Goal: Task Accomplishment & Management: Complete application form

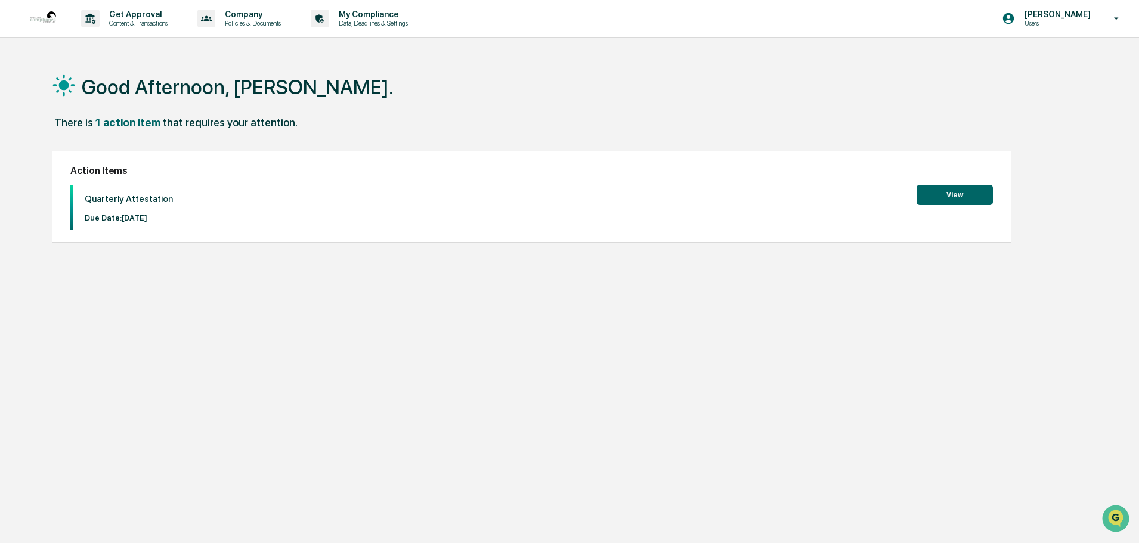
click at [1011, 353] on div "Good Afternoon, [PERSON_NAME]. There is 1 action item that requires your attent…" at bounding box center [564, 328] width 1061 height 543
click at [972, 205] on button "View" at bounding box center [955, 195] width 76 height 20
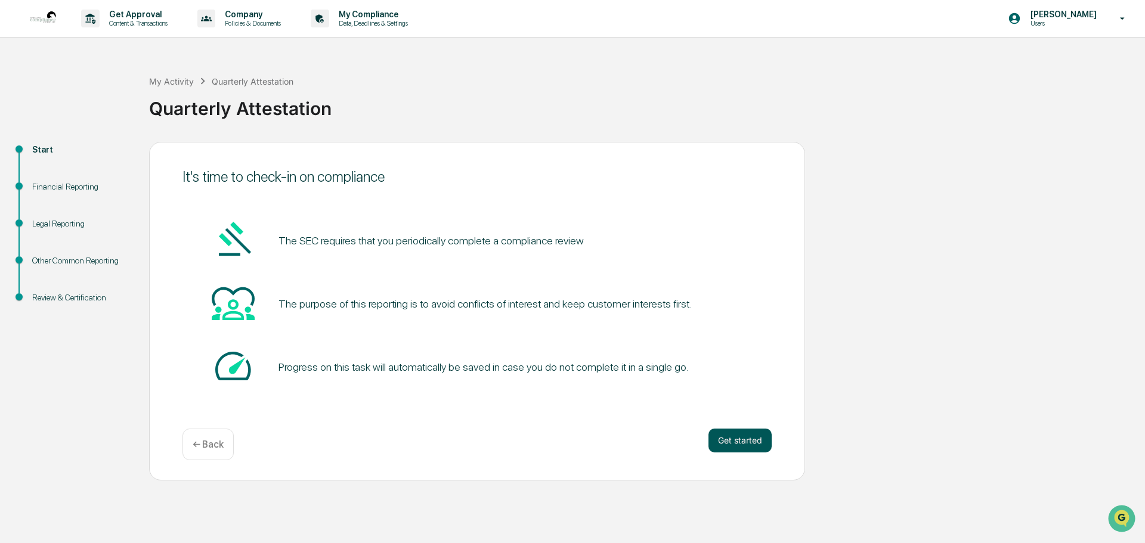
click at [755, 453] on button "Get started" at bounding box center [740, 441] width 63 height 24
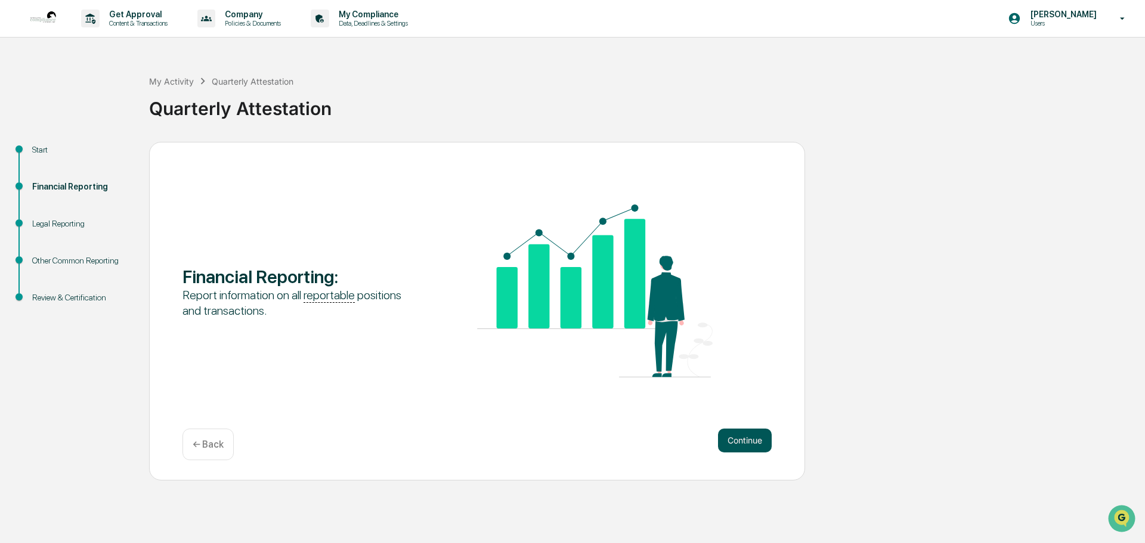
click at [750, 446] on button "Continue" at bounding box center [745, 441] width 54 height 24
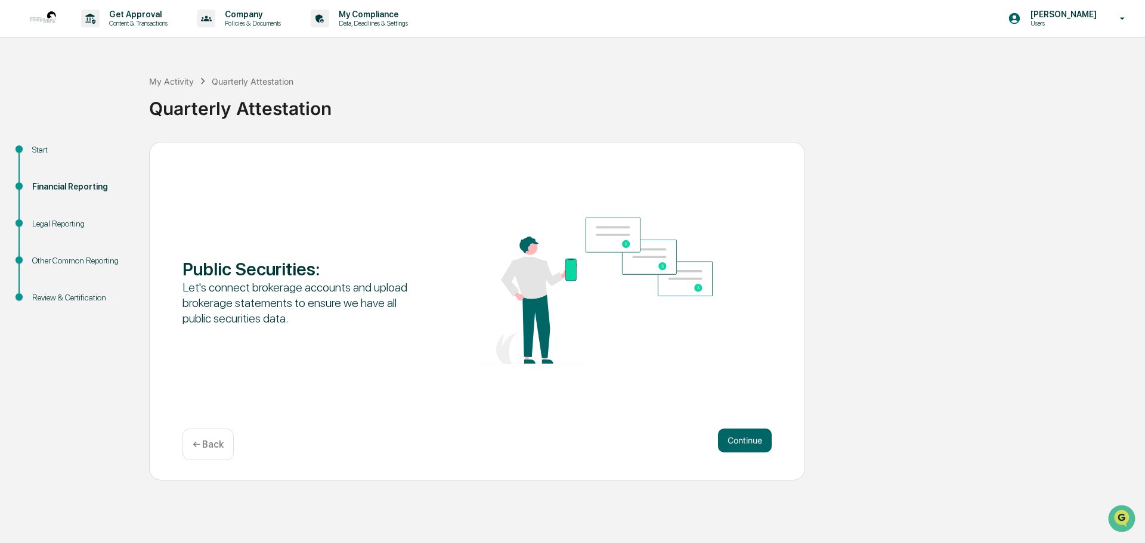
click at [750, 446] on button "Continue" at bounding box center [745, 441] width 54 height 24
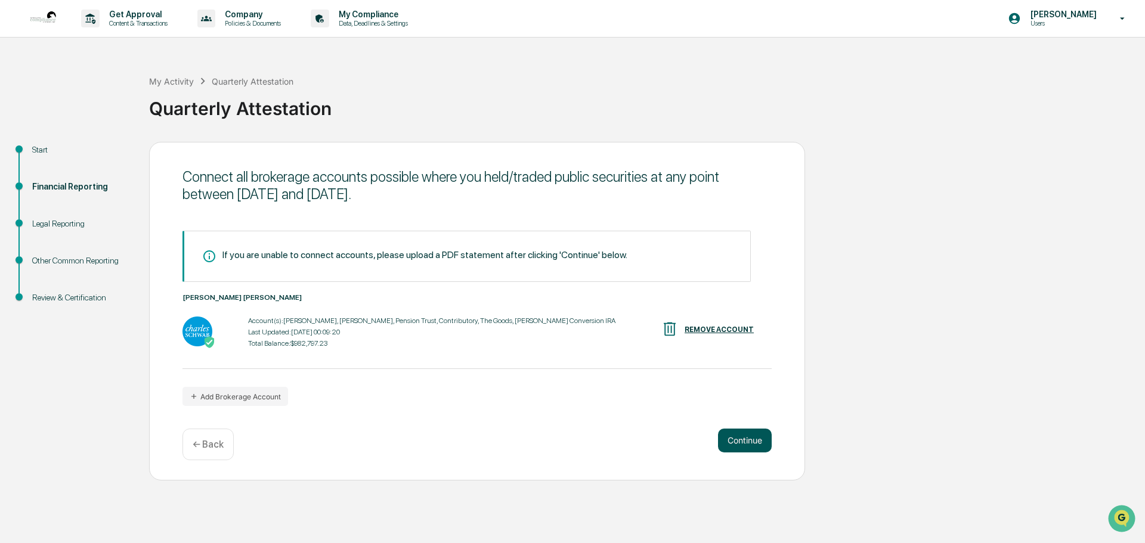
click at [745, 450] on button "Continue" at bounding box center [745, 441] width 54 height 24
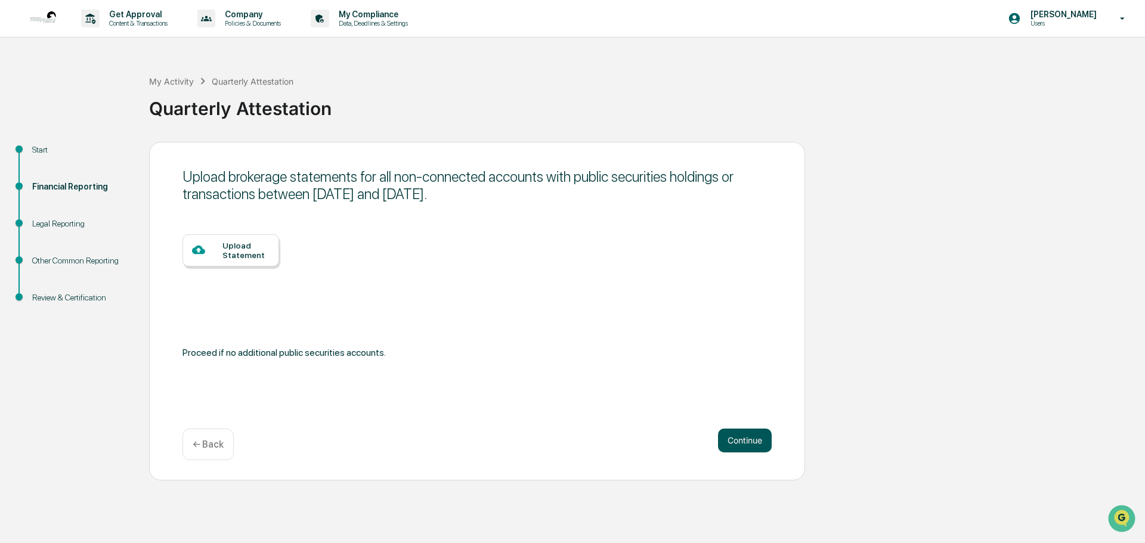
click at [764, 450] on button "Continue" at bounding box center [745, 441] width 54 height 24
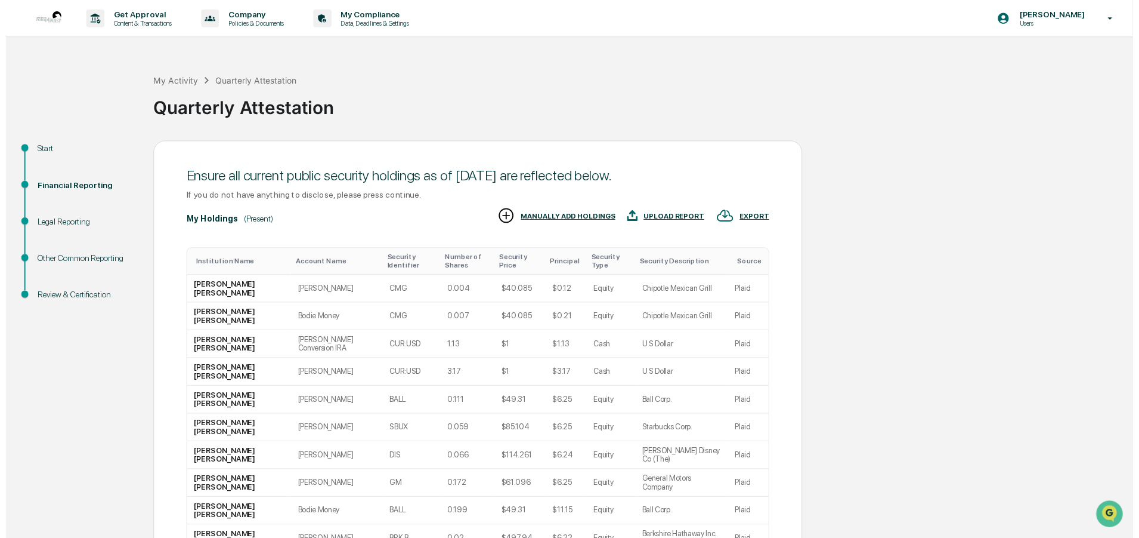
scroll to position [40, 0]
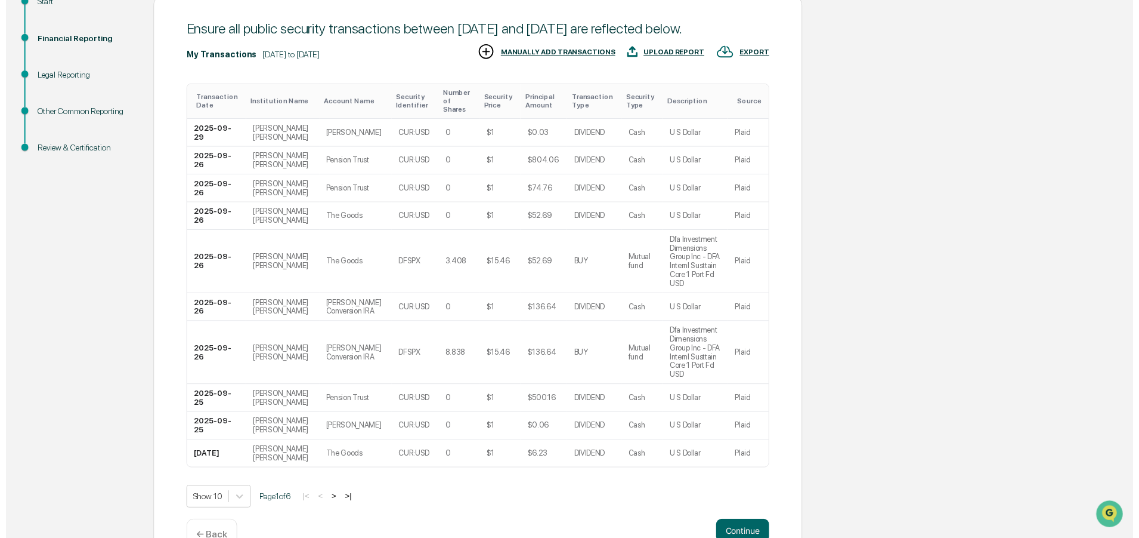
scroll to position [166, 0]
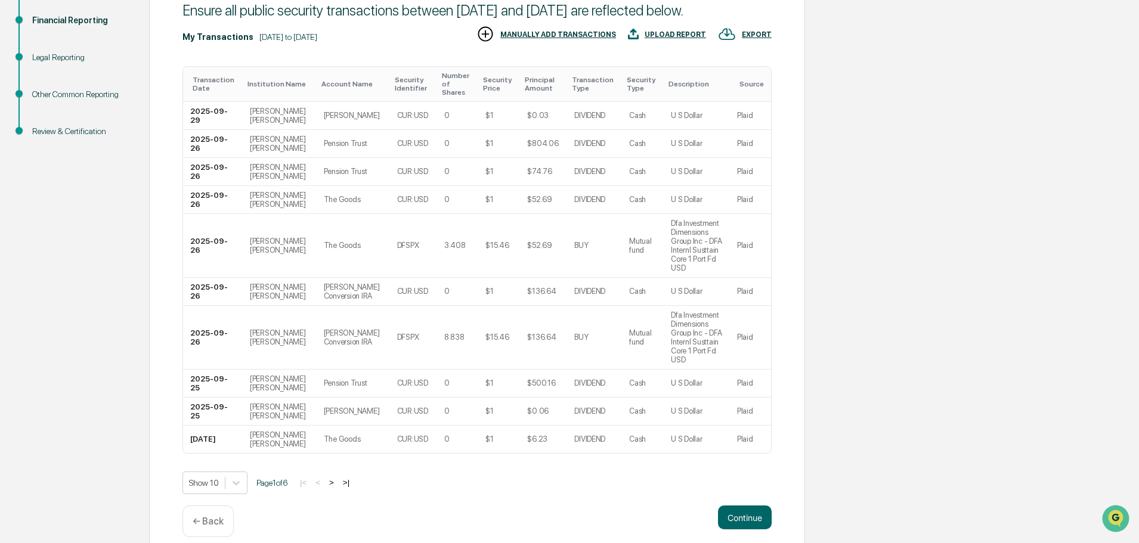
click at [765, 506] on button "Continue" at bounding box center [745, 518] width 54 height 24
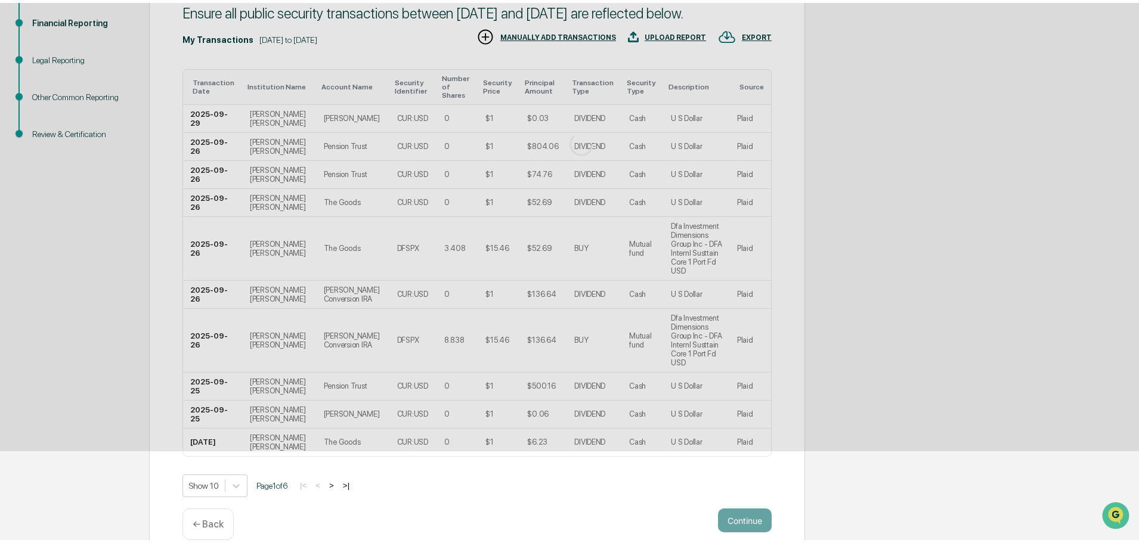
scroll to position [0, 0]
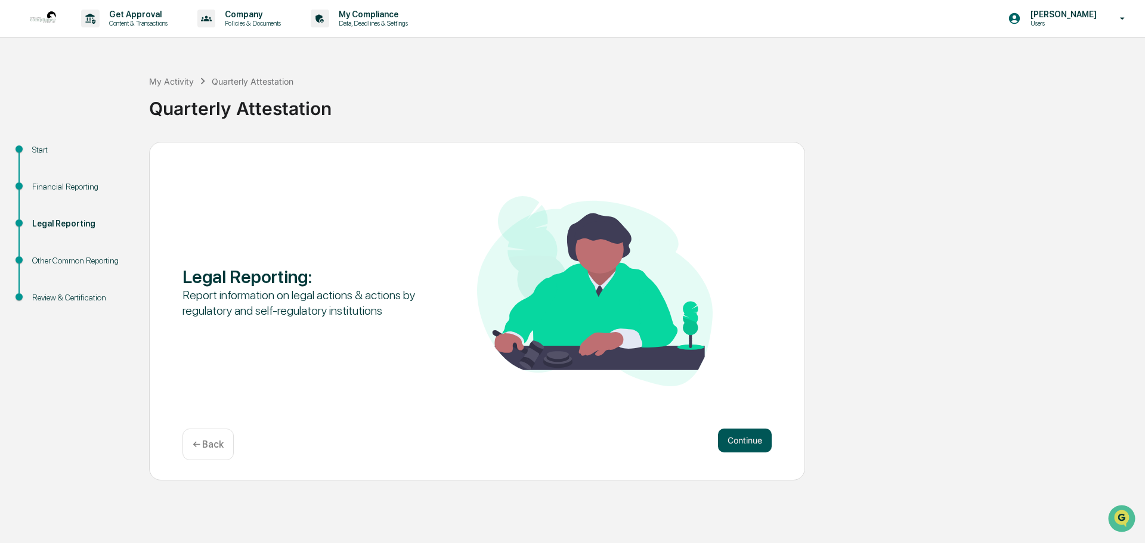
click at [736, 440] on button "Continue" at bounding box center [745, 441] width 54 height 24
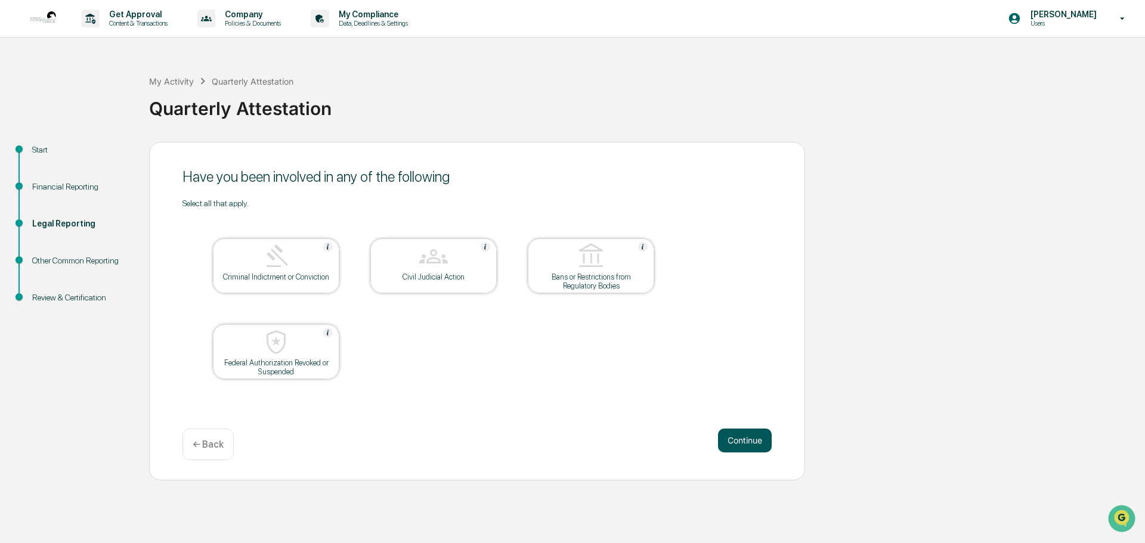
click at [750, 442] on button "Continue" at bounding box center [745, 441] width 54 height 24
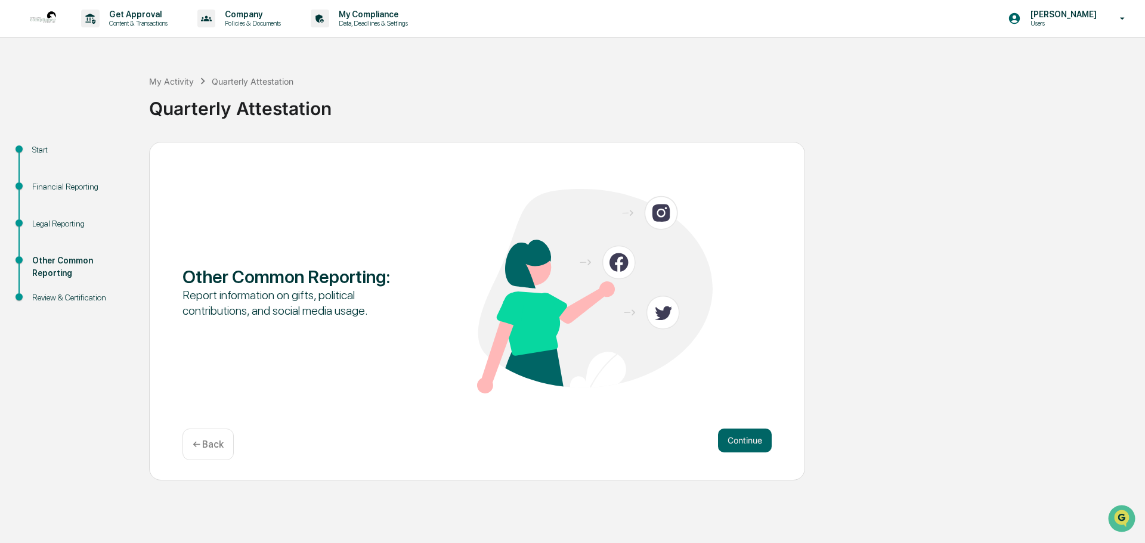
click at [750, 442] on button "Continue" at bounding box center [745, 441] width 54 height 24
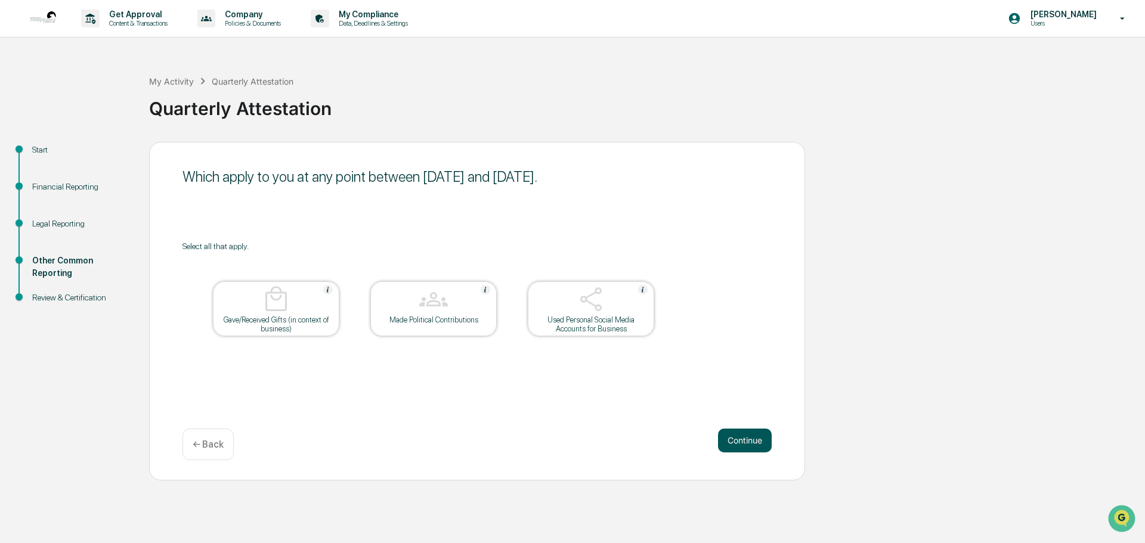
click at [743, 446] on button "Continue" at bounding box center [745, 441] width 54 height 24
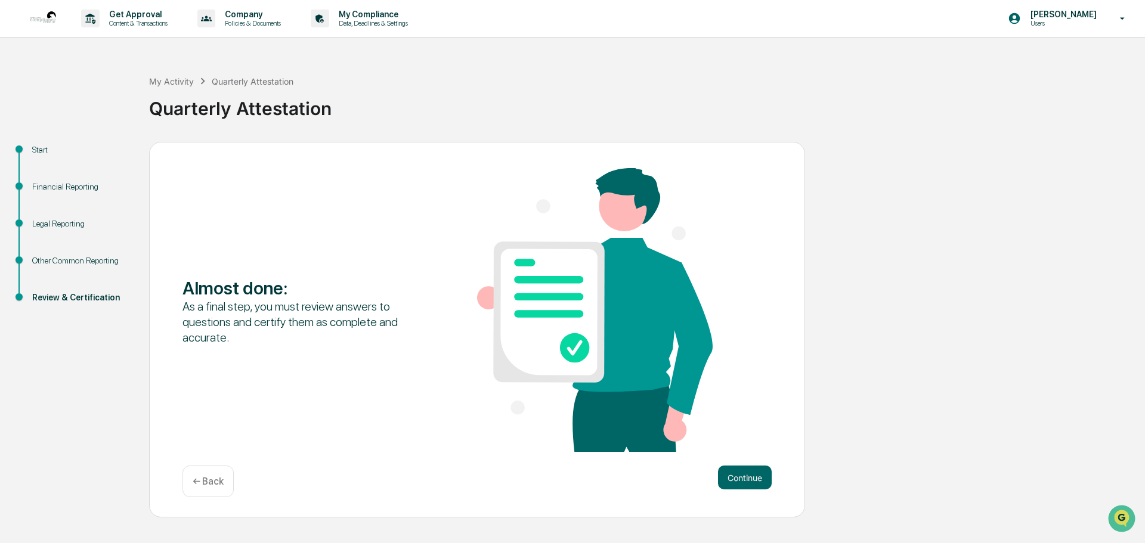
click at [754, 498] on div "Continue ← Back" at bounding box center [477, 482] width 589 height 32
click at [753, 487] on button "Continue" at bounding box center [745, 478] width 54 height 24
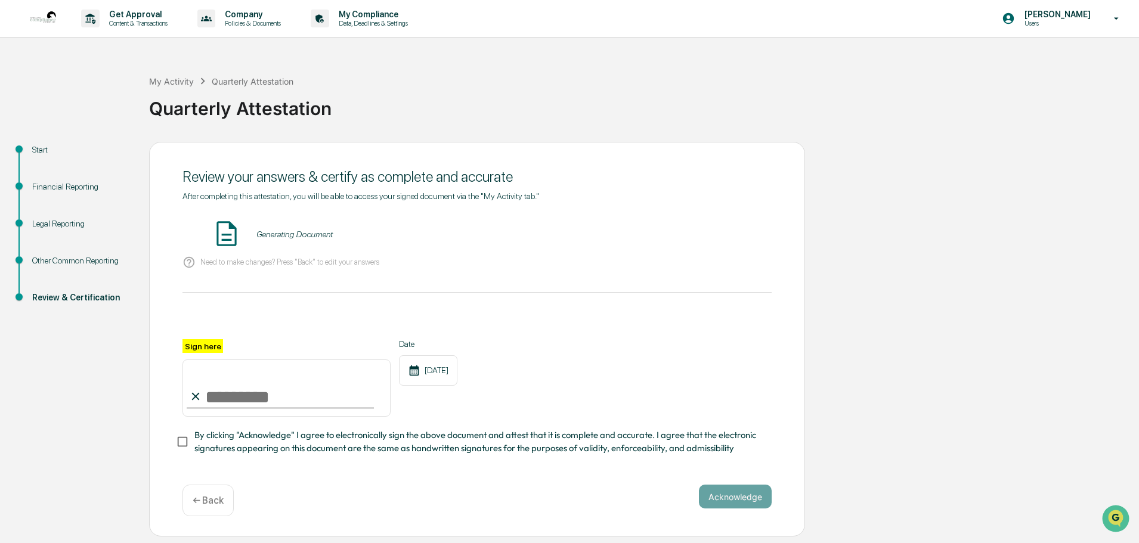
click at [237, 417] on input "Sign here" at bounding box center [287, 388] width 208 height 57
type input "**********"
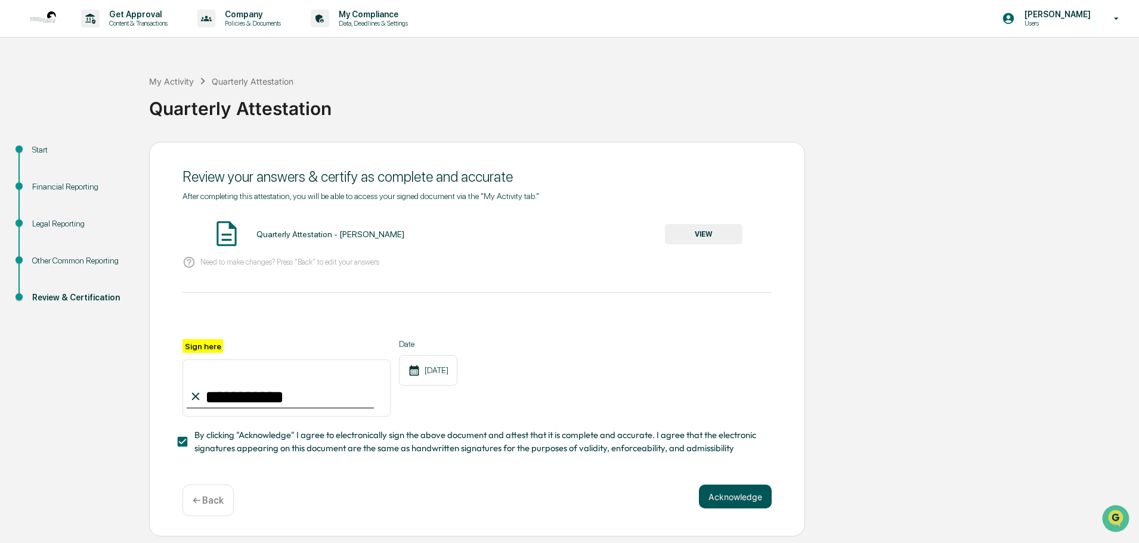
click at [741, 500] on button "Acknowledge" at bounding box center [735, 497] width 73 height 24
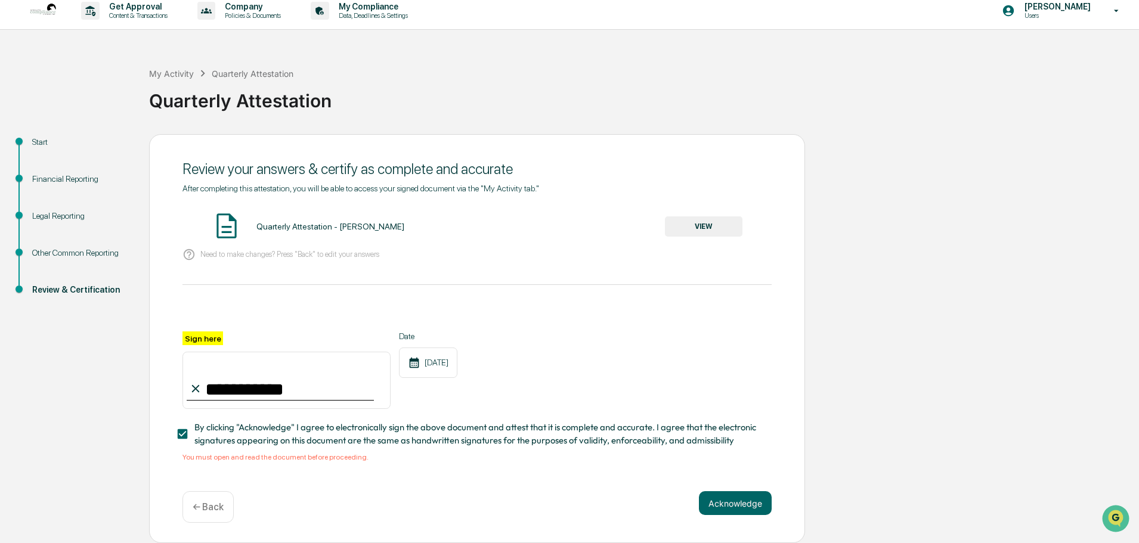
scroll to position [39, 0]
click at [712, 217] on button "VIEW" at bounding box center [704, 227] width 78 height 20
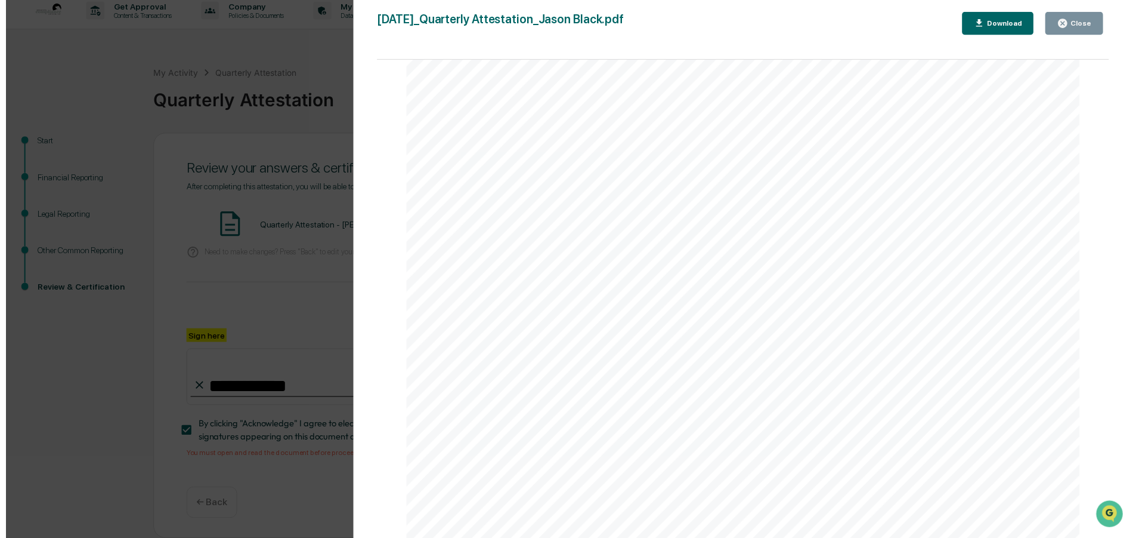
scroll to position [7550, 0]
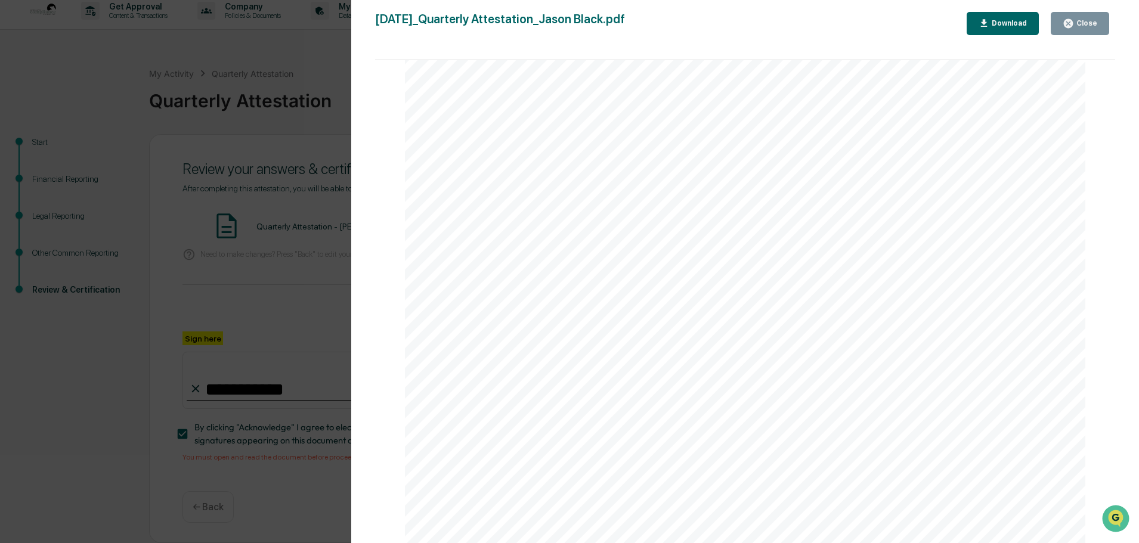
click at [1088, 24] on div "Close" at bounding box center [1085, 23] width 23 height 8
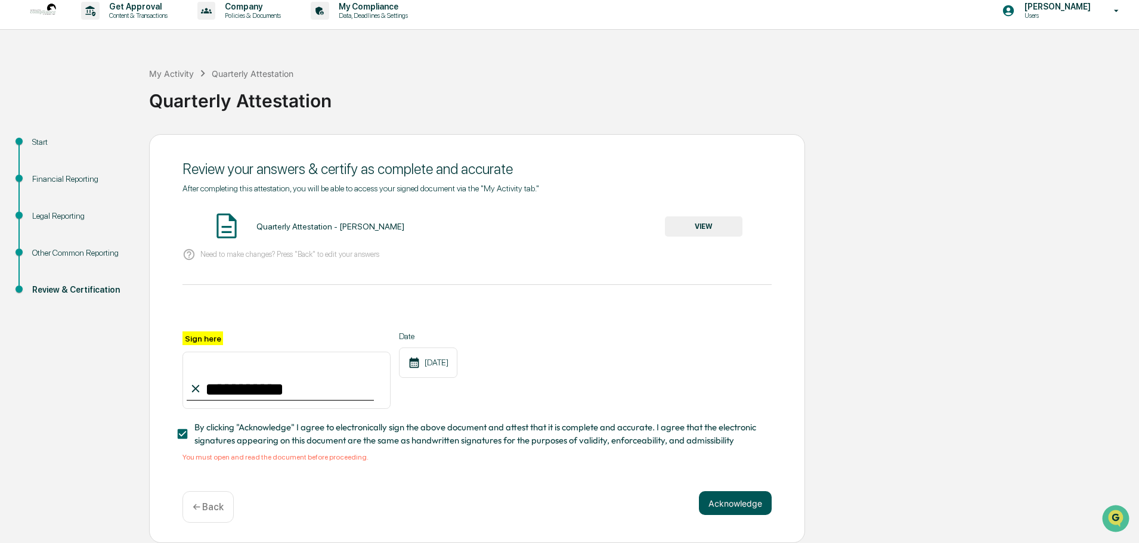
click at [727, 501] on button "Acknowledge" at bounding box center [735, 504] width 73 height 24
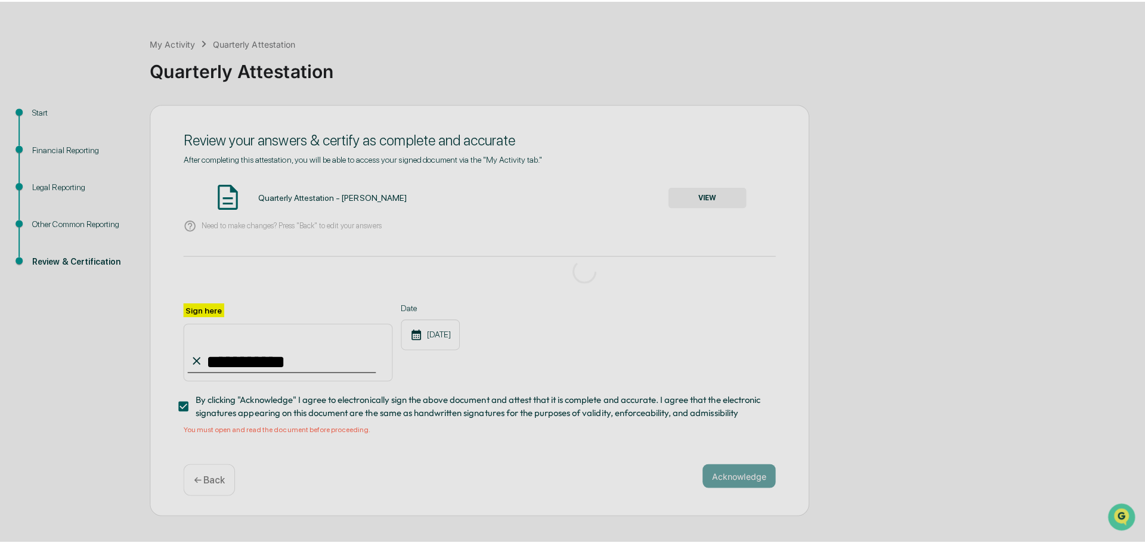
scroll to position [0, 0]
